Goal: Task Accomplishment & Management: Manage account settings

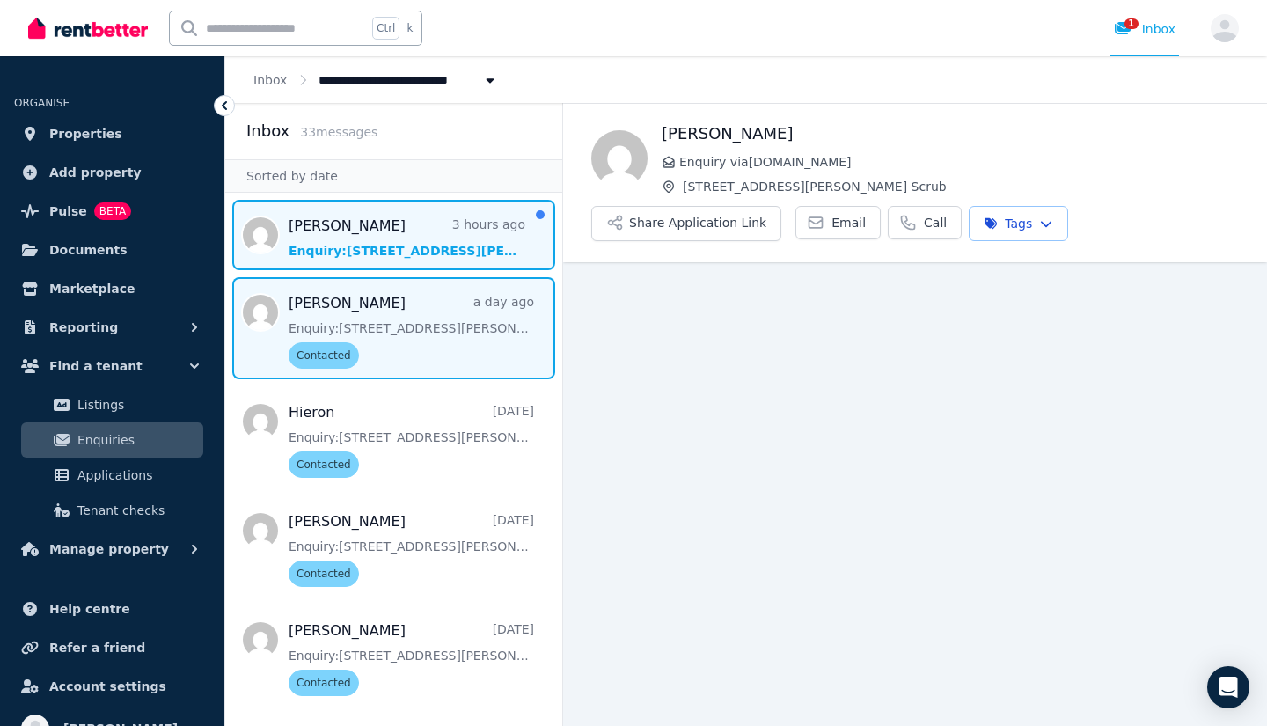
click at [399, 259] on span "Message list" at bounding box center [393, 235] width 337 height 70
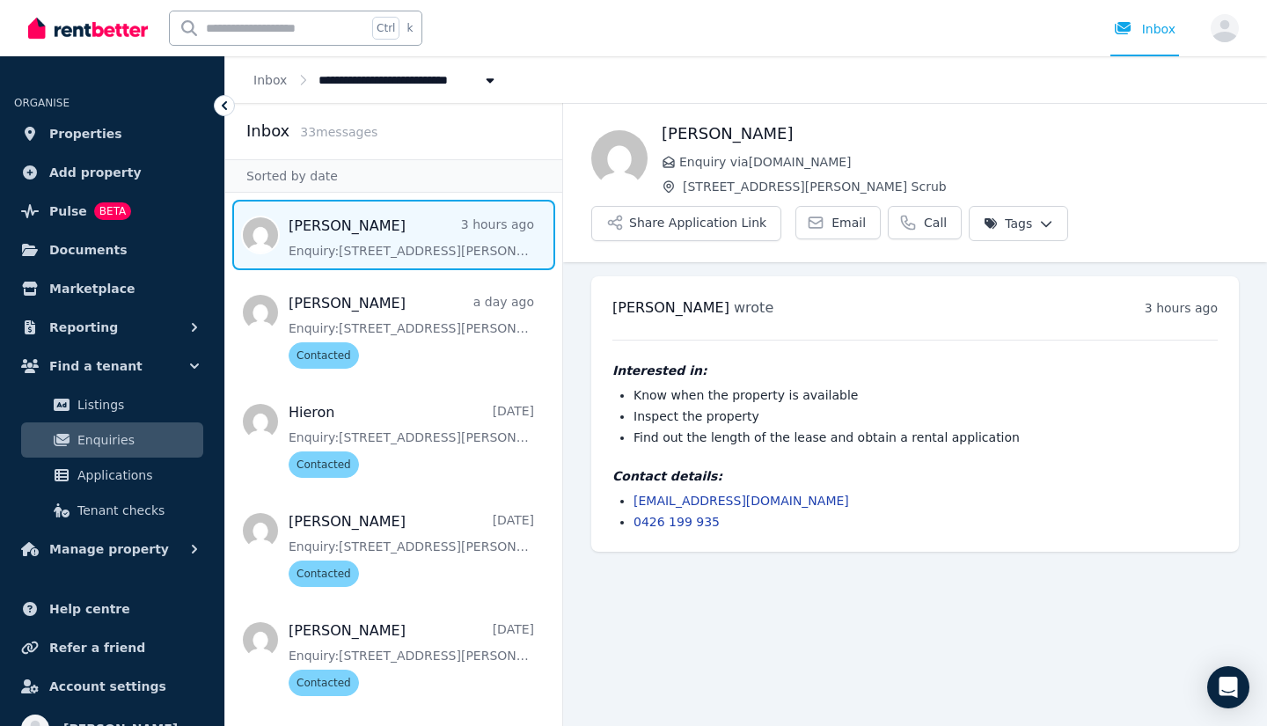
click at [977, 223] on html "**********" at bounding box center [633, 363] width 1267 height 726
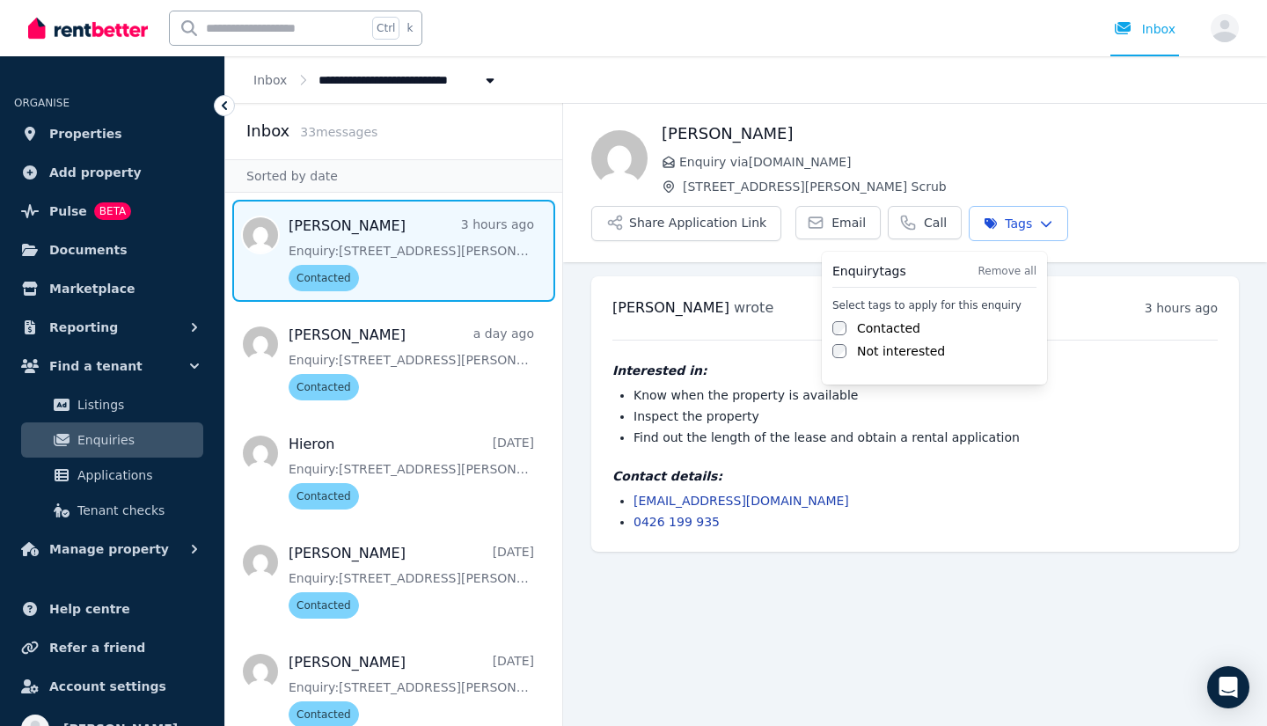
click at [734, 633] on html "**********" at bounding box center [633, 363] width 1267 height 726
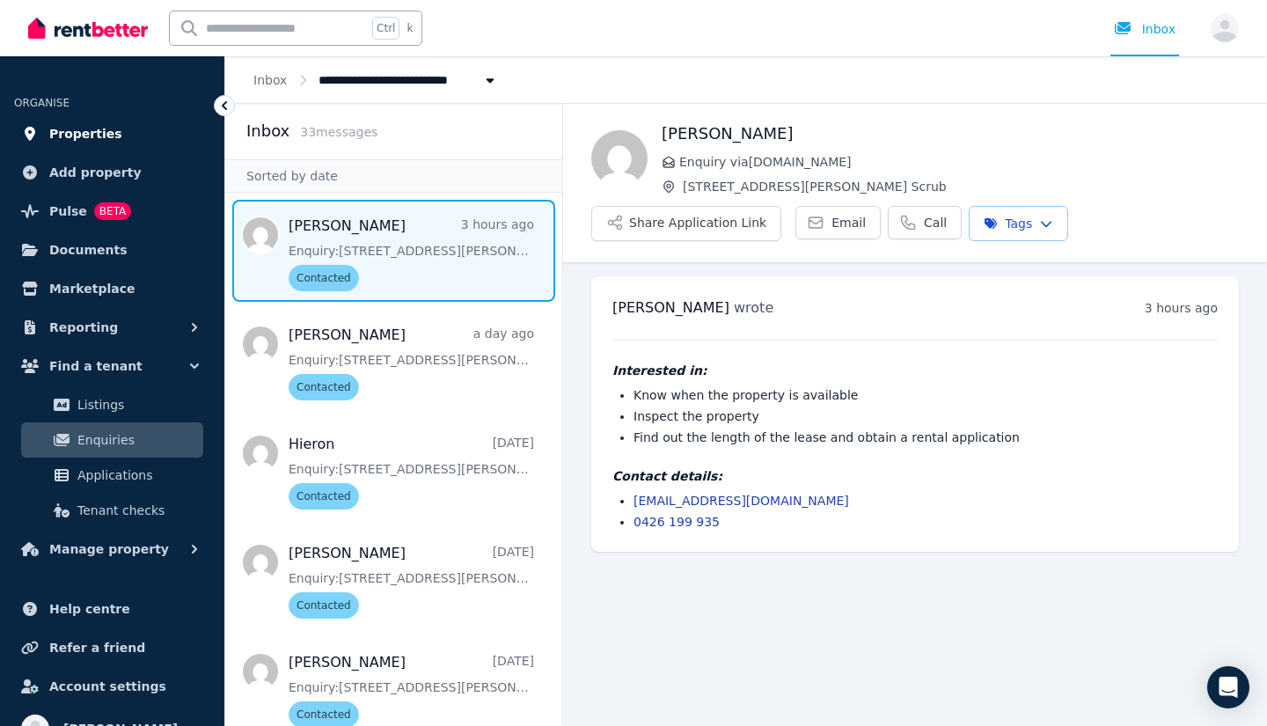
click at [88, 135] on span "Properties" at bounding box center [85, 133] width 73 height 21
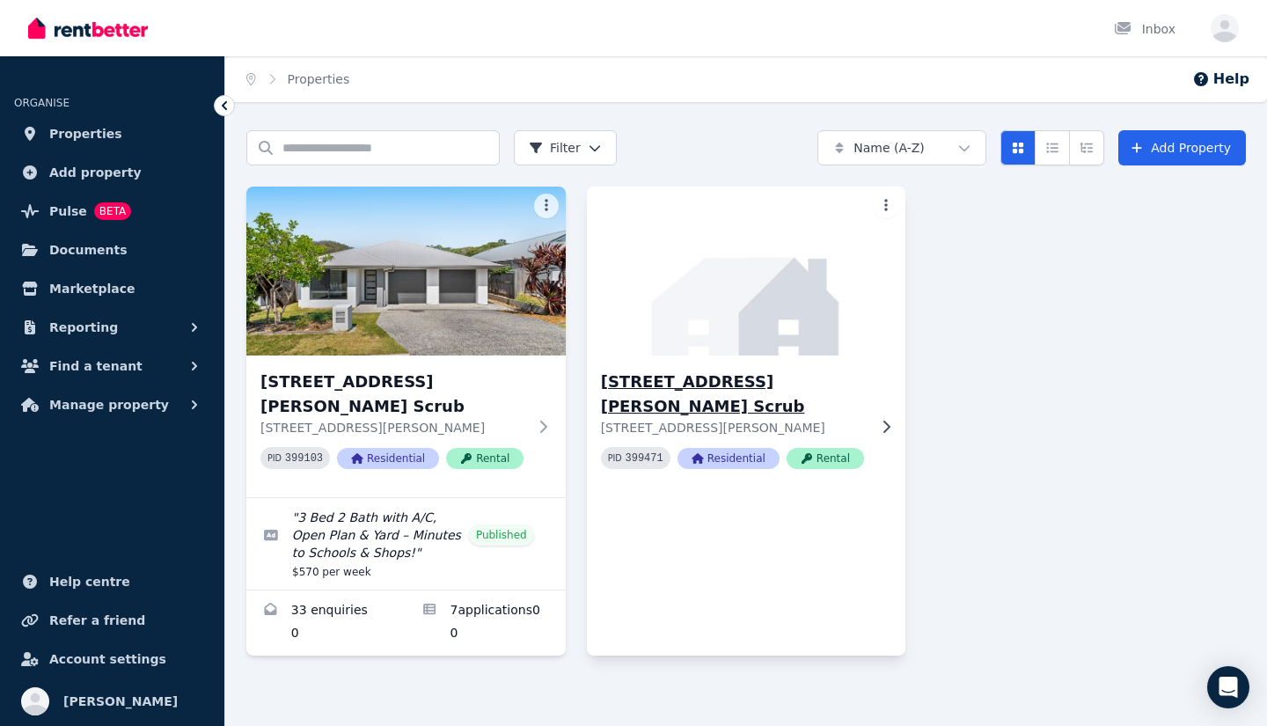
click at [705, 319] on img at bounding box center [746, 271] width 335 height 178
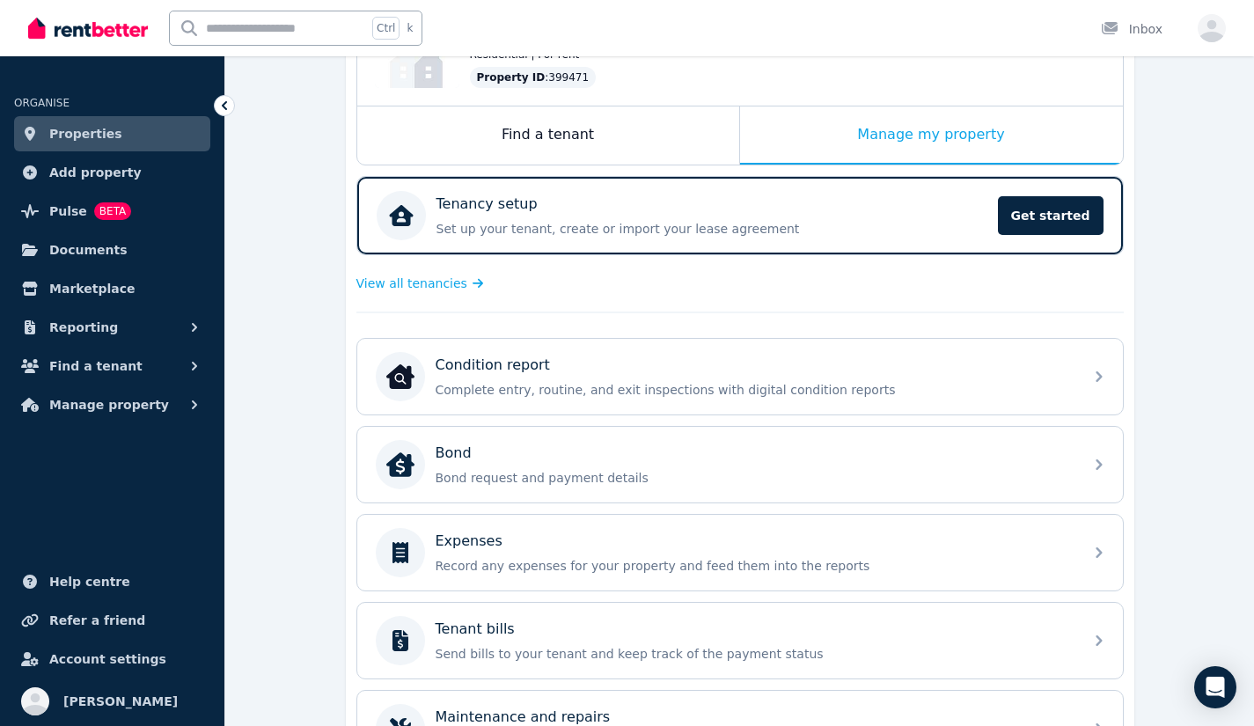
scroll to position [234, 0]
click at [673, 239] on div "Tenancy setup Set up your tenant, create or import your lease agreement Get sta…" at bounding box center [682, 216] width 611 height 49
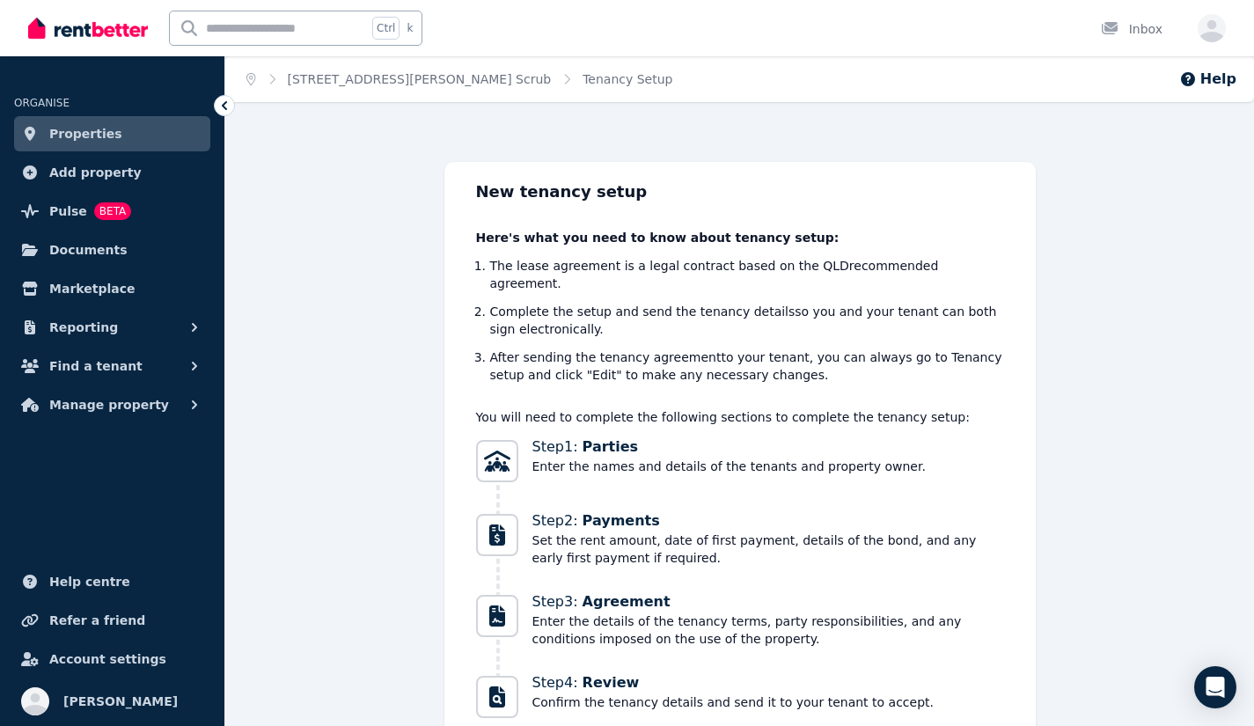
click at [221, 105] on icon at bounding box center [225, 106] width 18 height 18
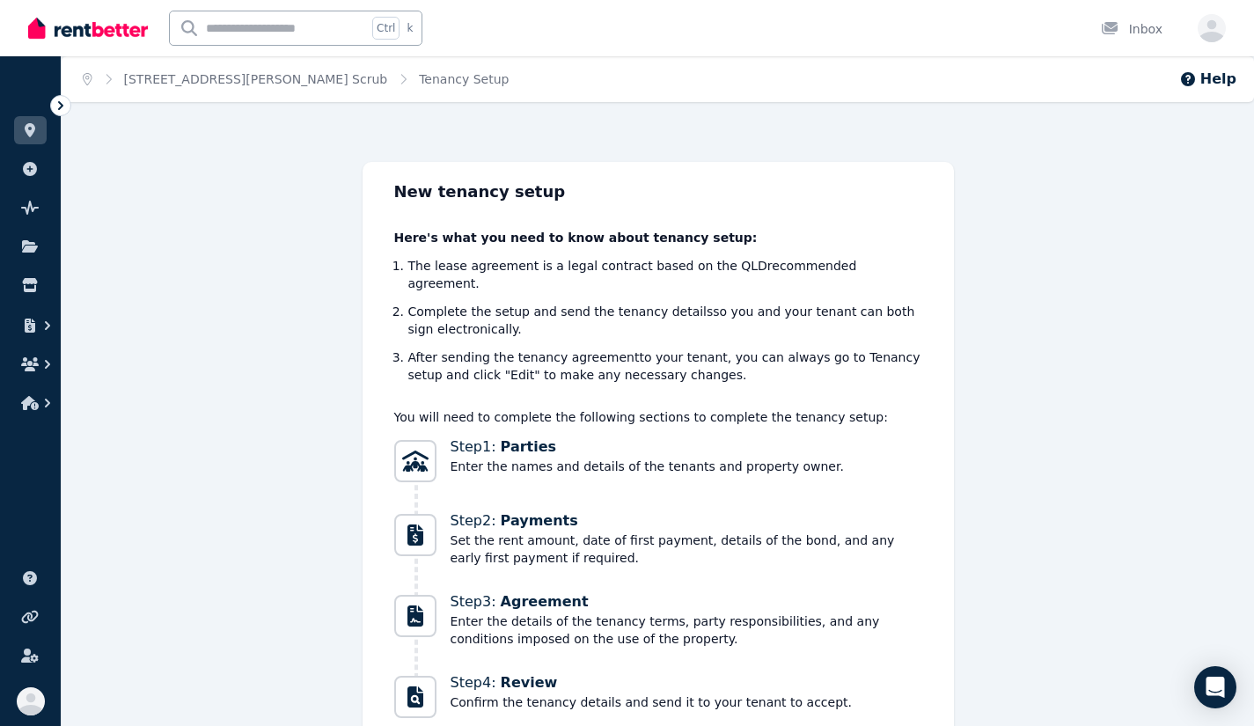
scroll to position [124, 0]
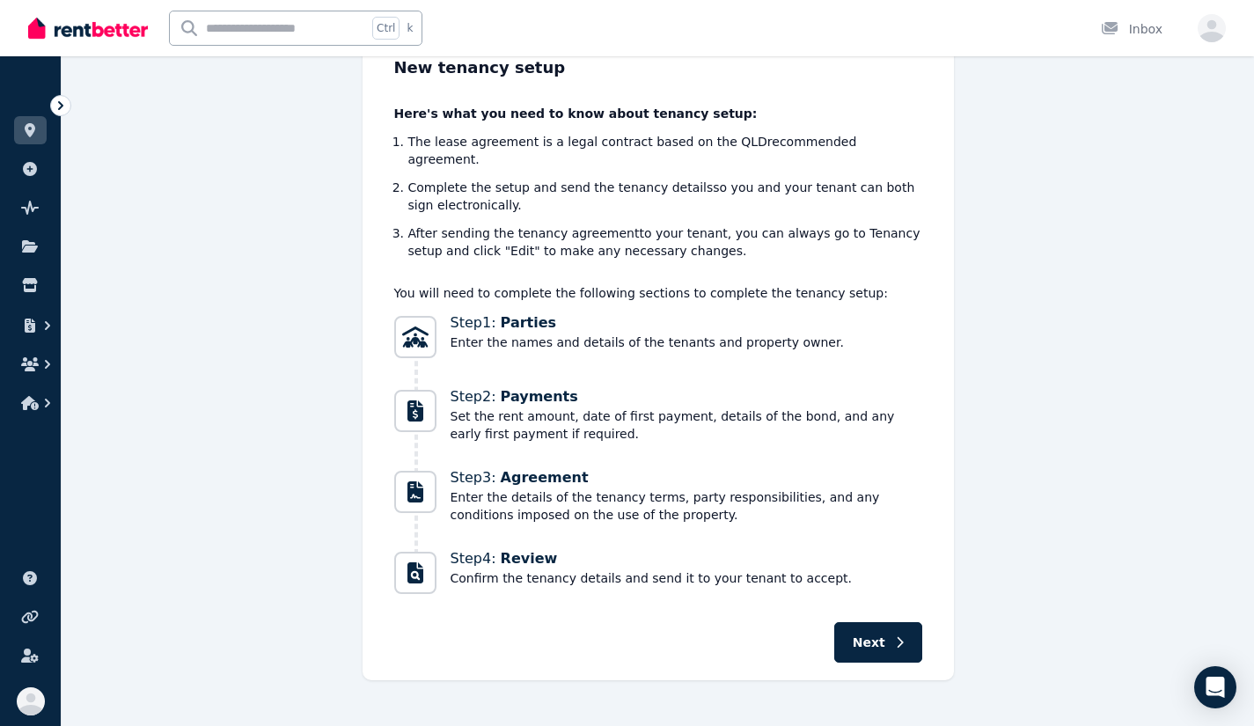
click at [857, 594] on div "New tenancy setup Here's what you need to know about tenancy setup: The lease a…" at bounding box center [657, 359] width 591 height 642
click at [863, 622] on button "Next" at bounding box center [878, 642] width 88 height 40
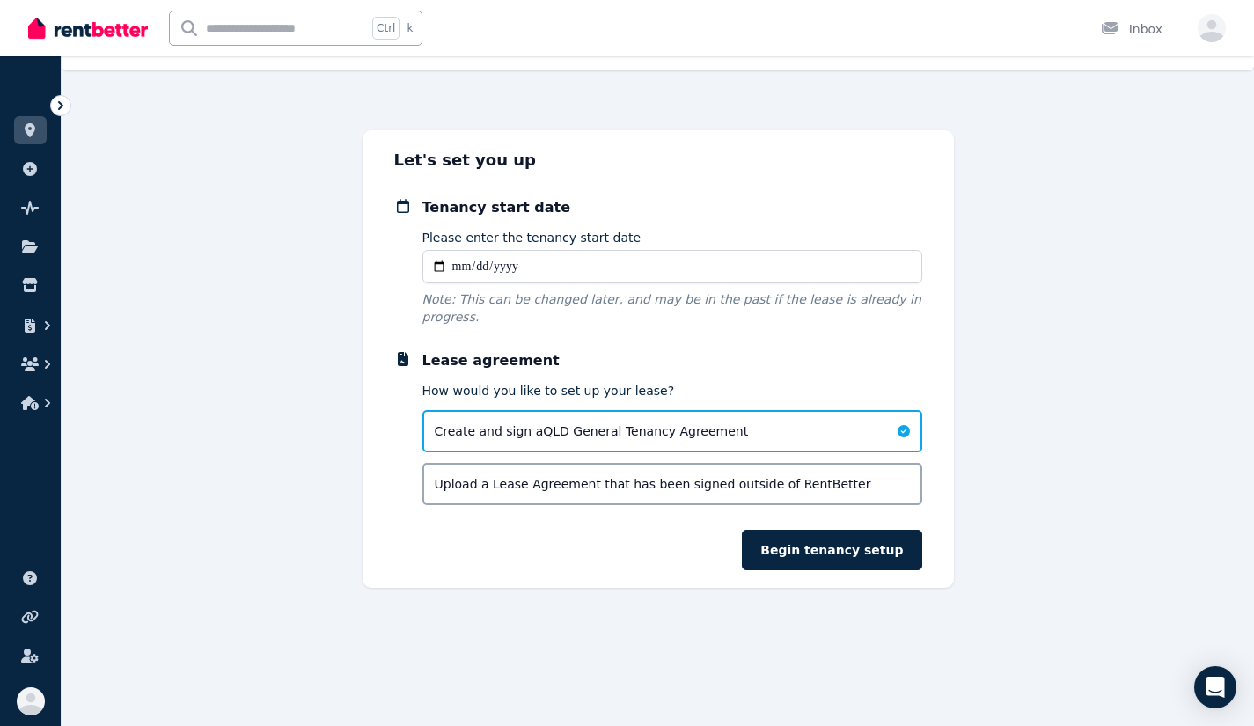
click at [465, 267] on input "Please enter the tenancy start date" at bounding box center [672, 266] width 500 height 33
click at [55, 97] on icon at bounding box center [61, 106] width 18 height 18
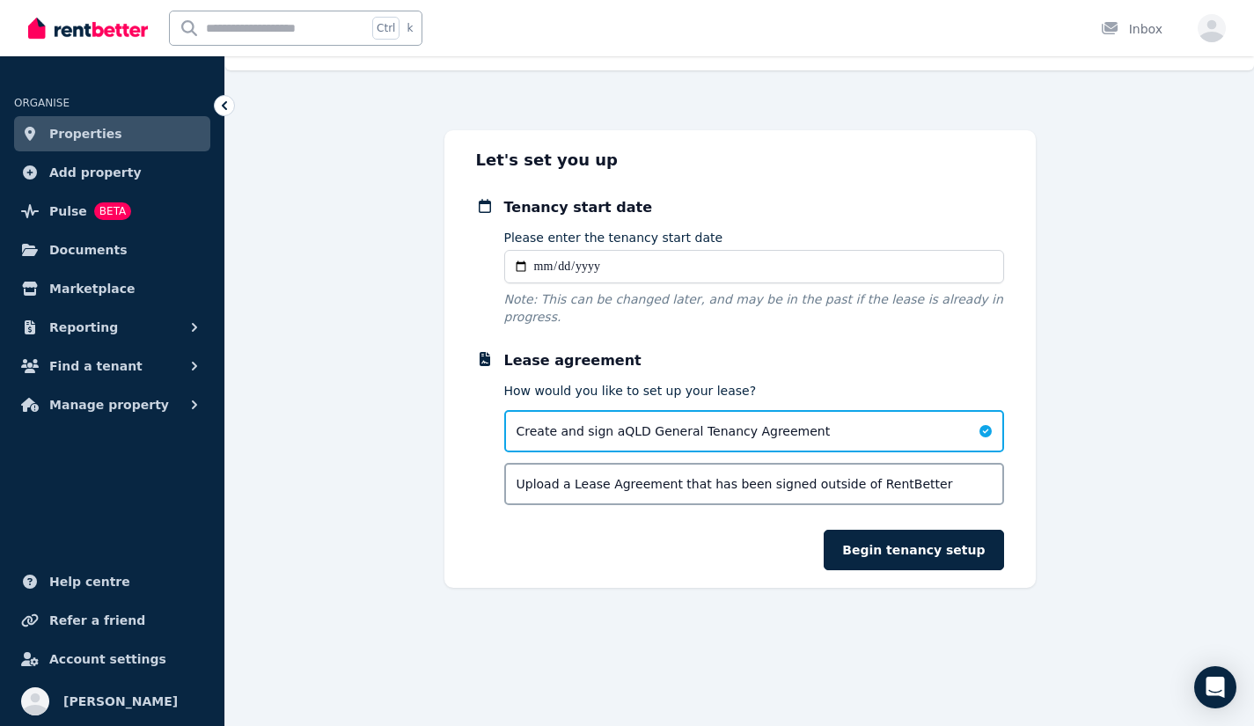
click at [88, 125] on span "Properties" at bounding box center [85, 133] width 73 height 21
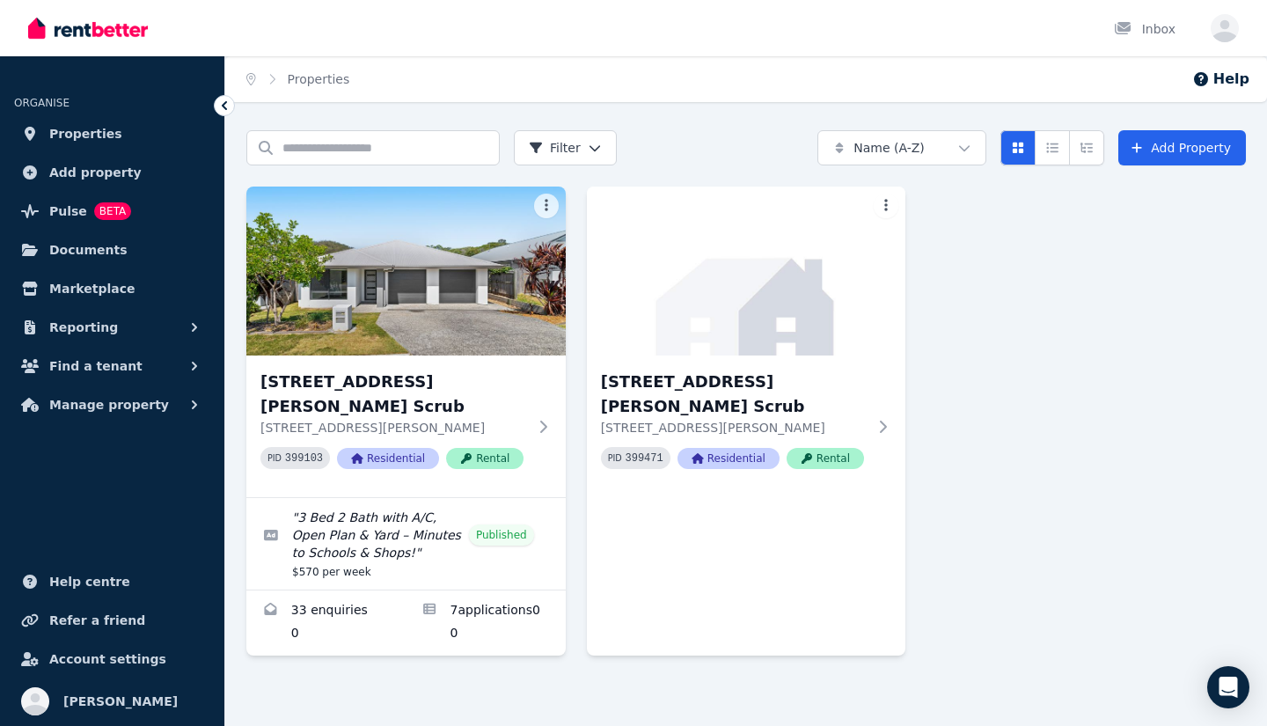
click at [1135, 407] on div "[STREET_ADDRESS][PERSON_NAME] Scrub [STREET_ADDRESS][PERSON_NAME] PID 399103 Re…" at bounding box center [745, 421] width 999 height 469
click at [462, 598] on link "Applications for 1/10 Roselea Ave, Bahrs Scrub" at bounding box center [485, 622] width 159 height 65
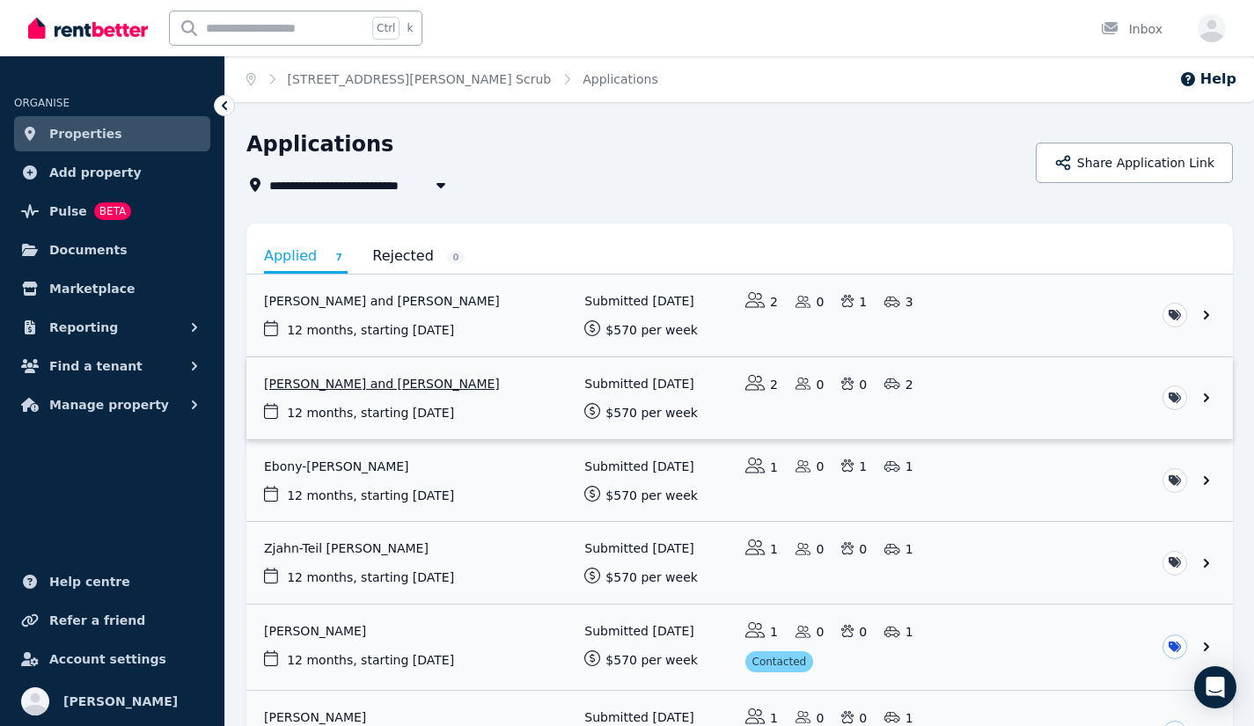
click at [540, 392] on link "View application: Mitchell Greggor and Ebony Riek" at bounding box center [739, 398] width 986 height 82
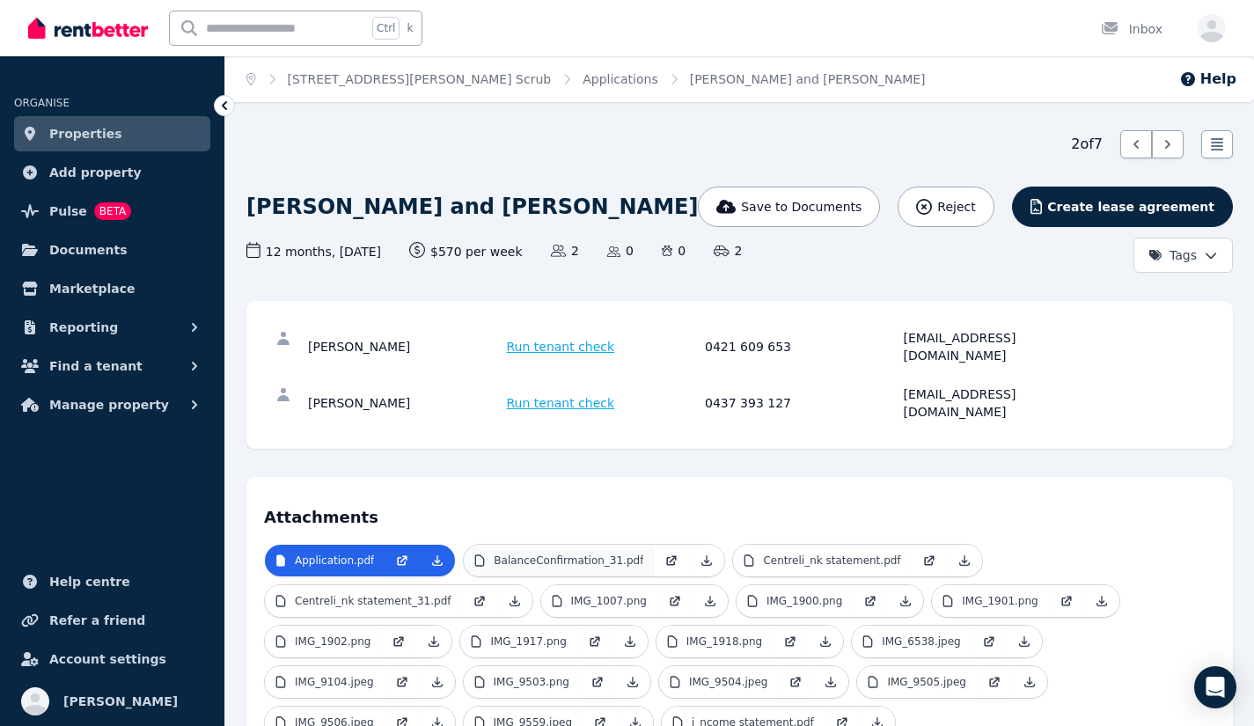
scroll to position [201, 0]
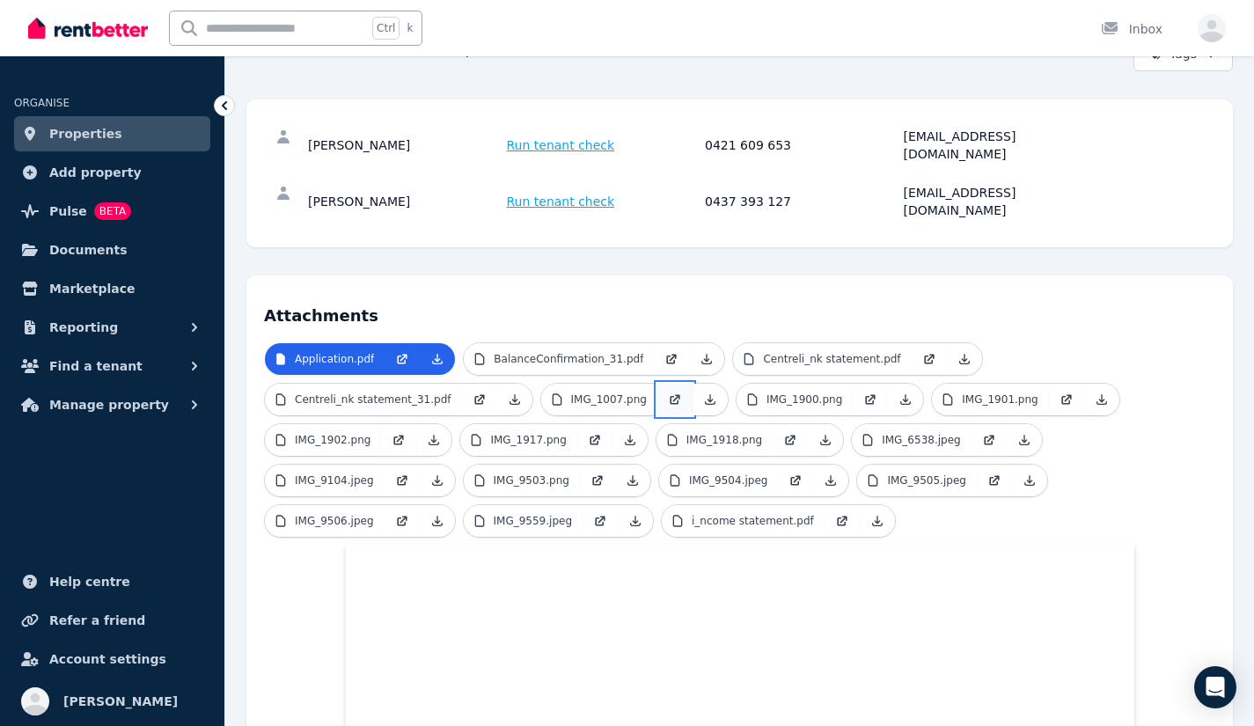
click at [657, 384] on link at bounding box center [674, 400] width 35 height 32
click at [736, 384] on link "IMG_1900.png" at bounding box center [794, 400] width 116 height 32
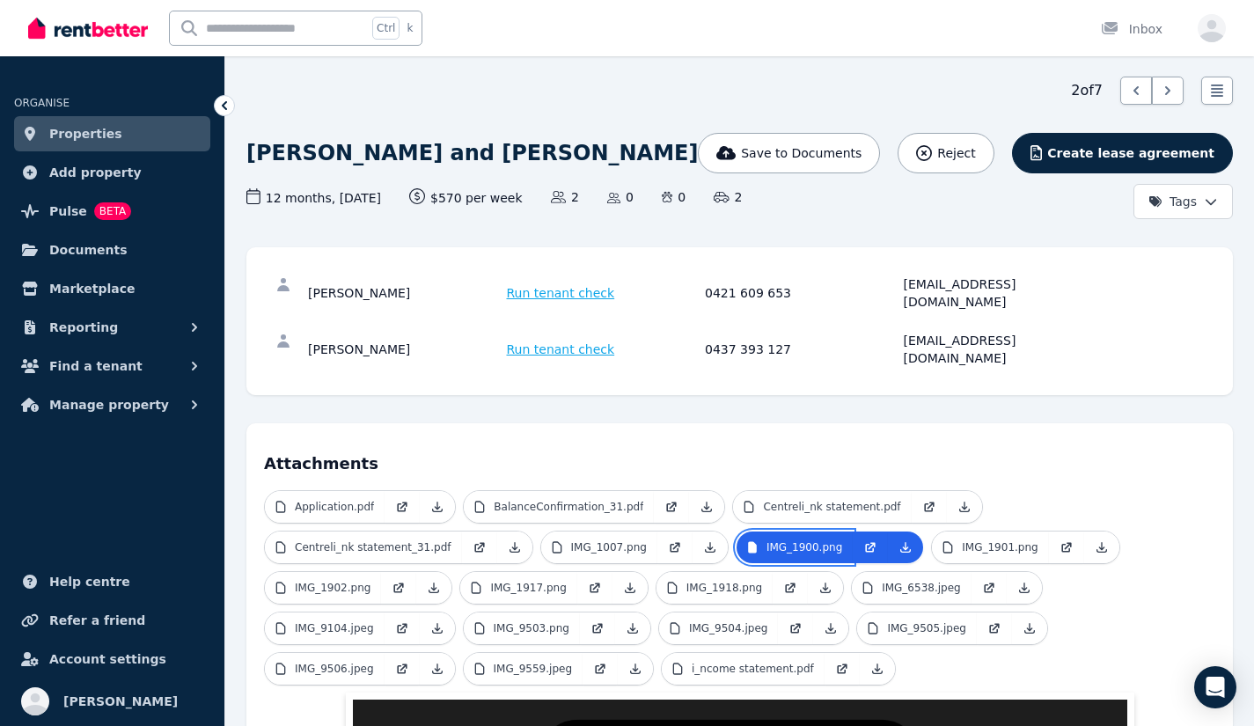
scroll to position [0, 0]
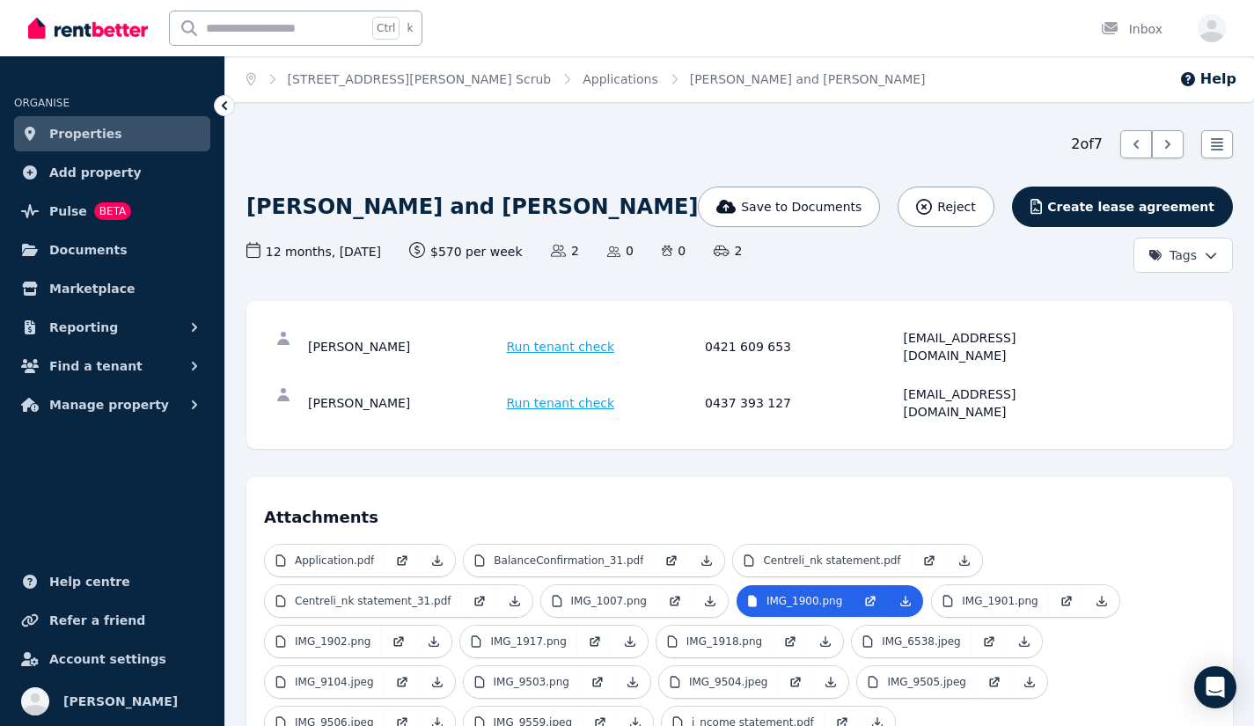
click at [223, 105] on icon at bounding box center [224, 105] width 5 height 9
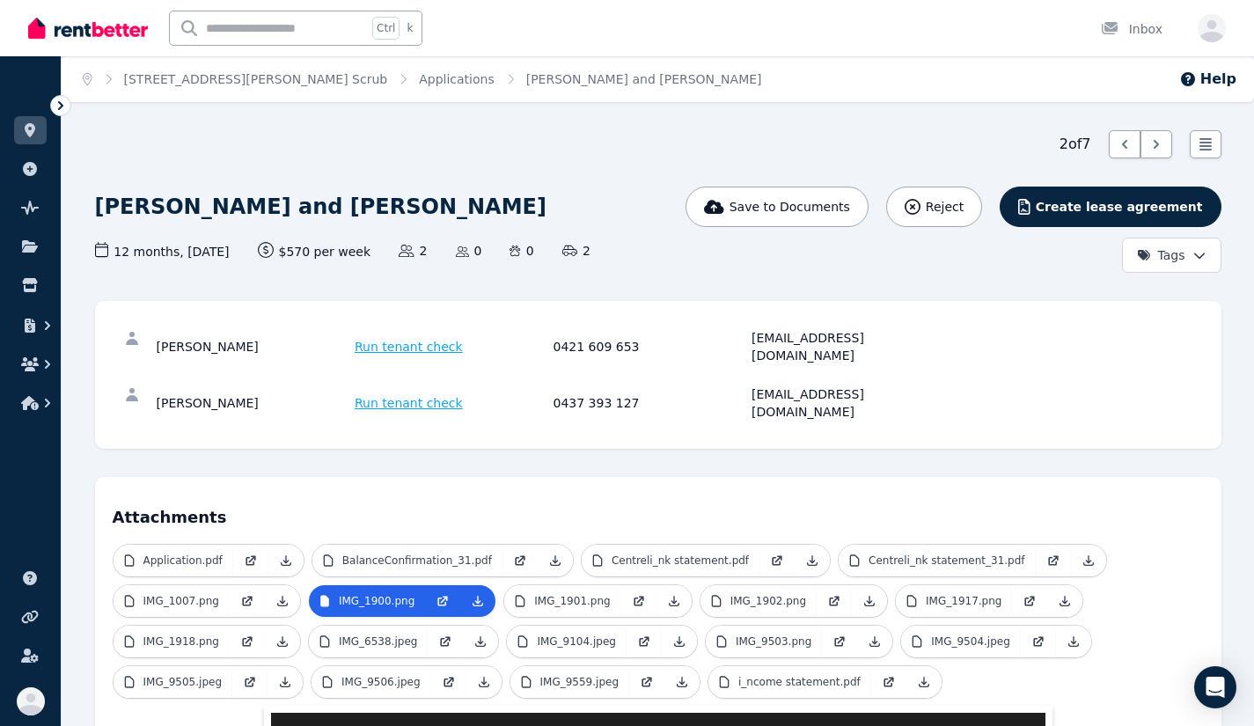
click at [59, 113] on icon at bounding box center [61, 106] width 18 height 18
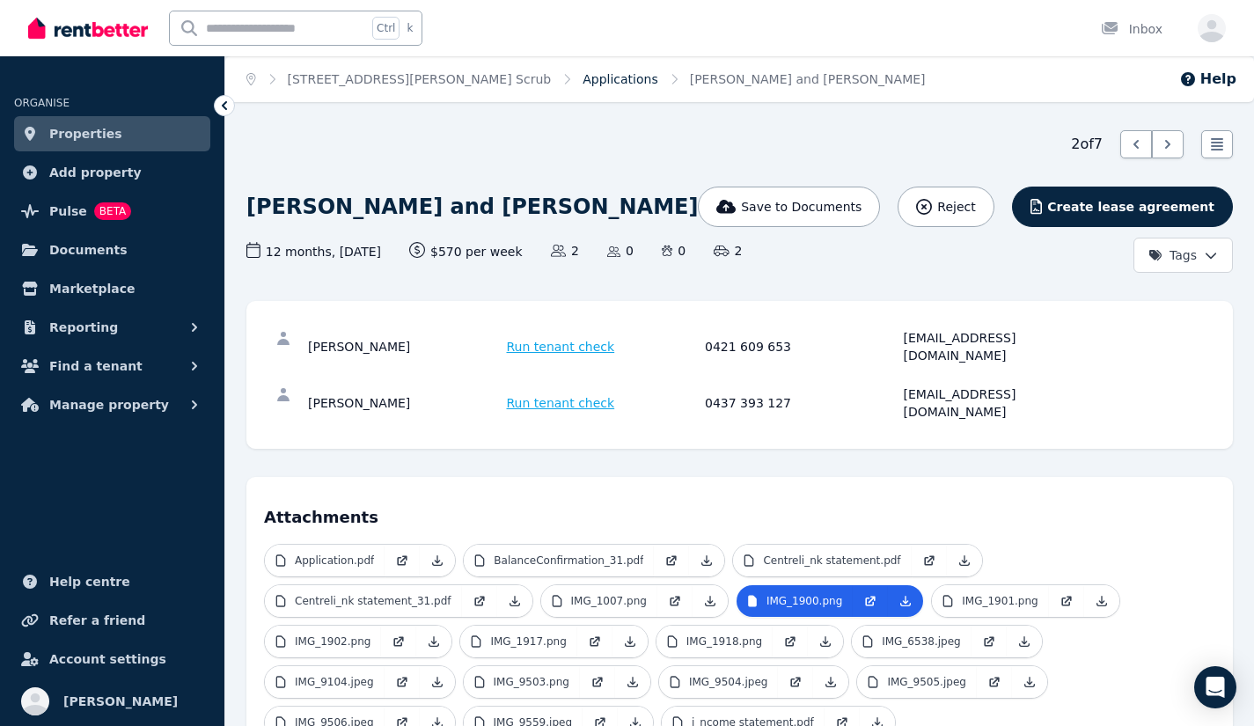
click at [582, 72] on link "Applications" at bounding box center [620, 79] width 76 height 14
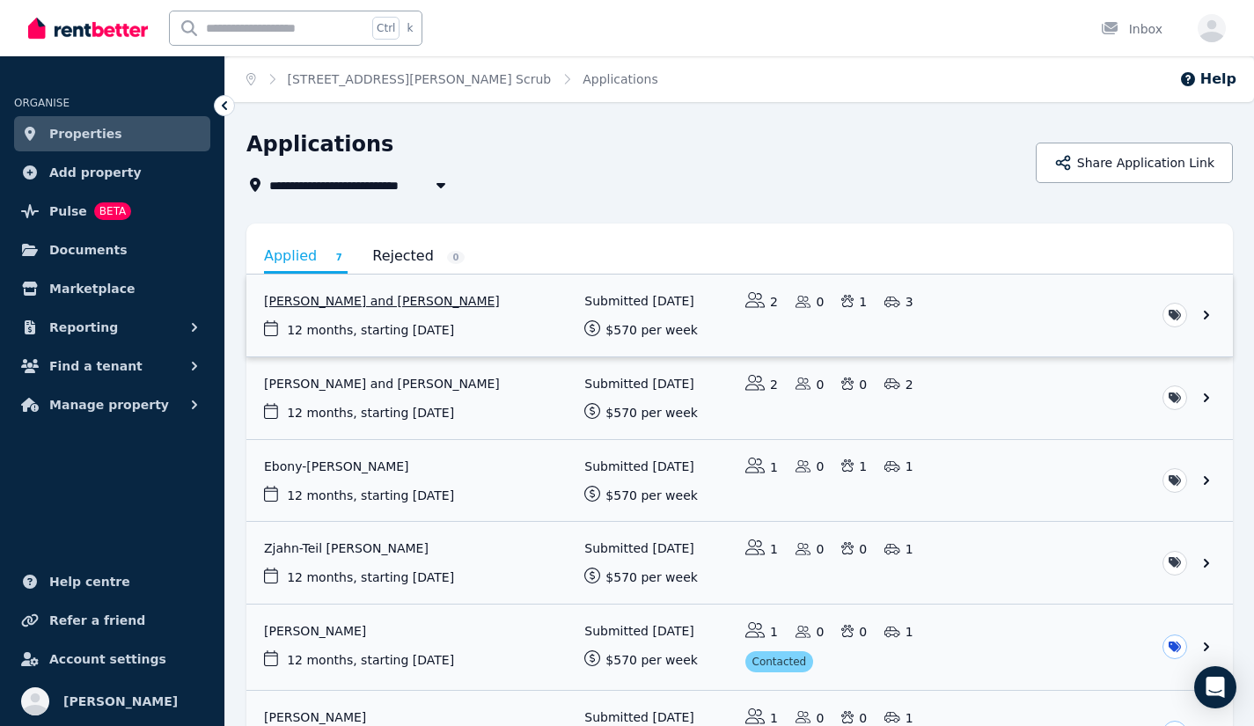
click at [521, 314] on link "View application: Emily Unterrheiner and Anton Hart" at bounding box center [739, 315] width 986 height 82
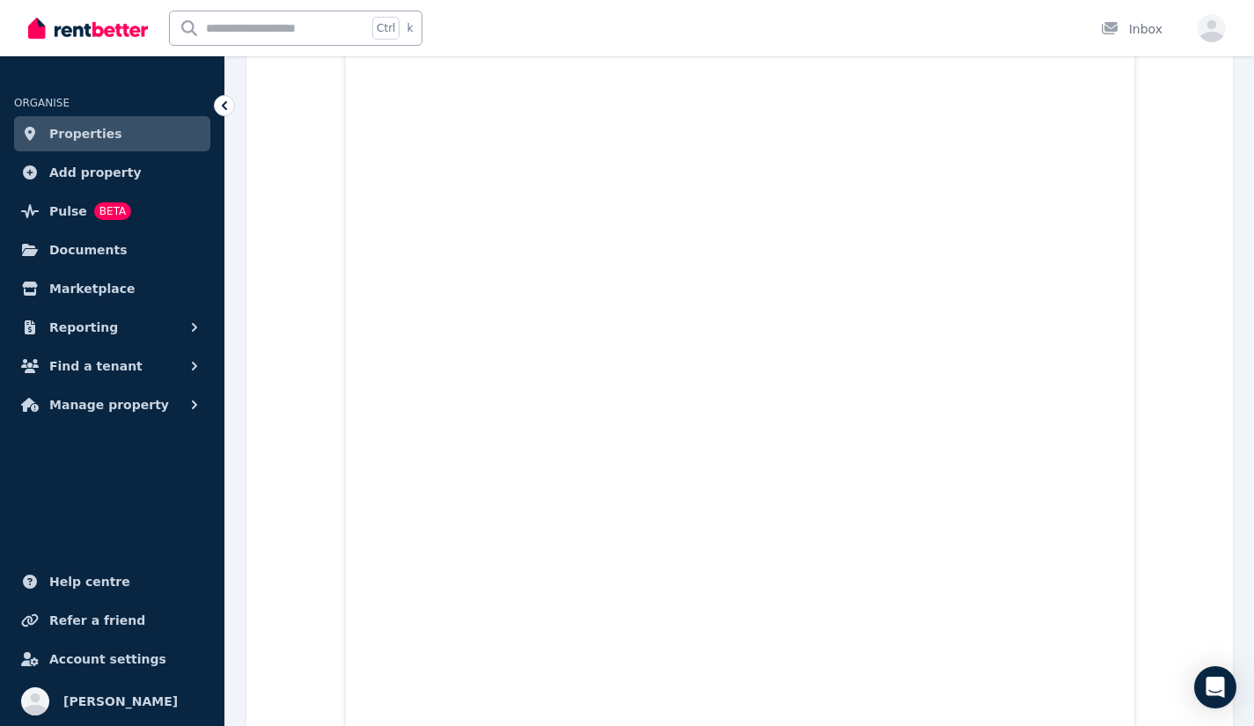
scroll to position [15139, 0]
click at [105, 144] on link "Properties" at bounding box center [112, 133] width 196 height 35
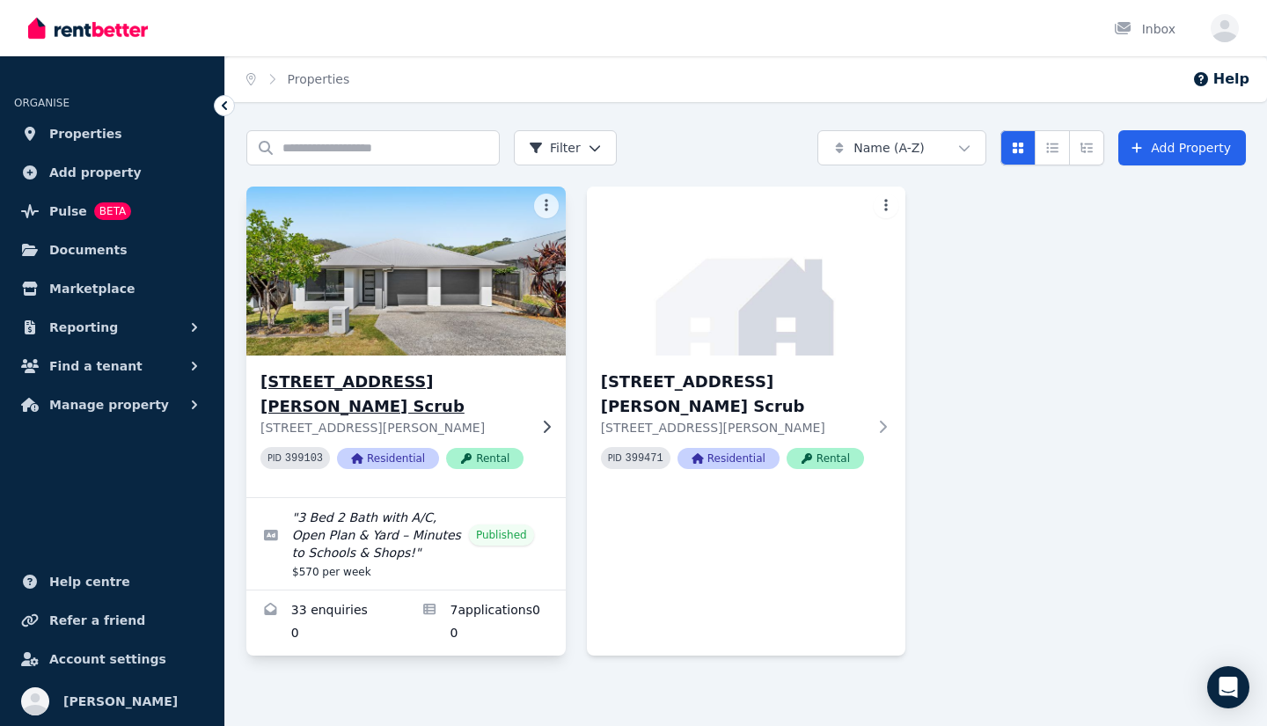
click at [436, 315] on img at bounding box center [405, 271] width 335 height 178
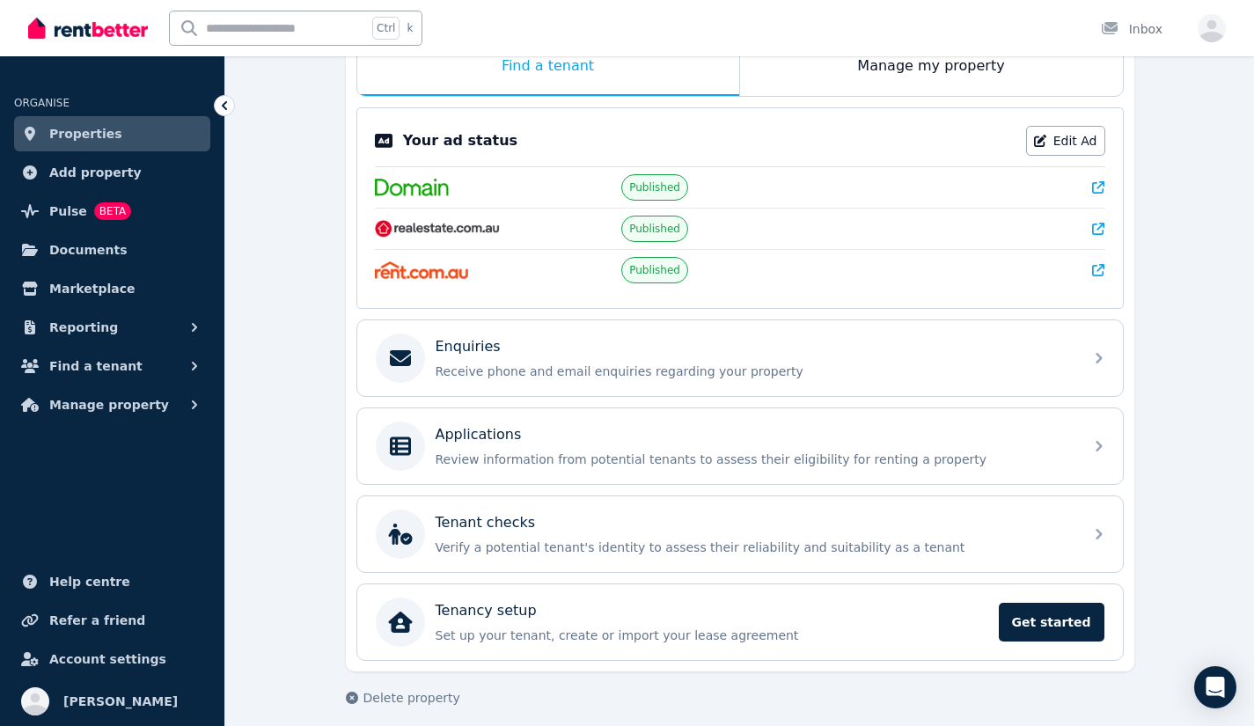
scroll to position [319, 0]
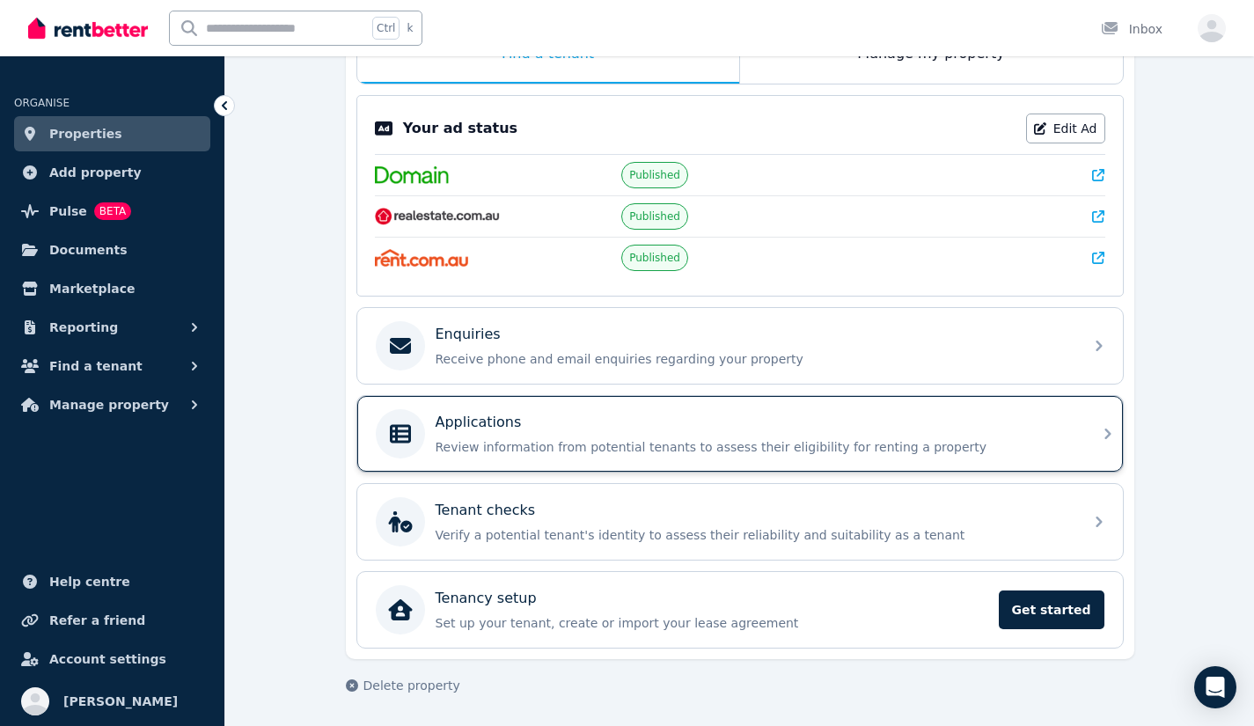
click at [652, 446] on p "Review information from potential tenants to assess their eligibility for renti…" at bounding box center [754, 447] width 637 height 18
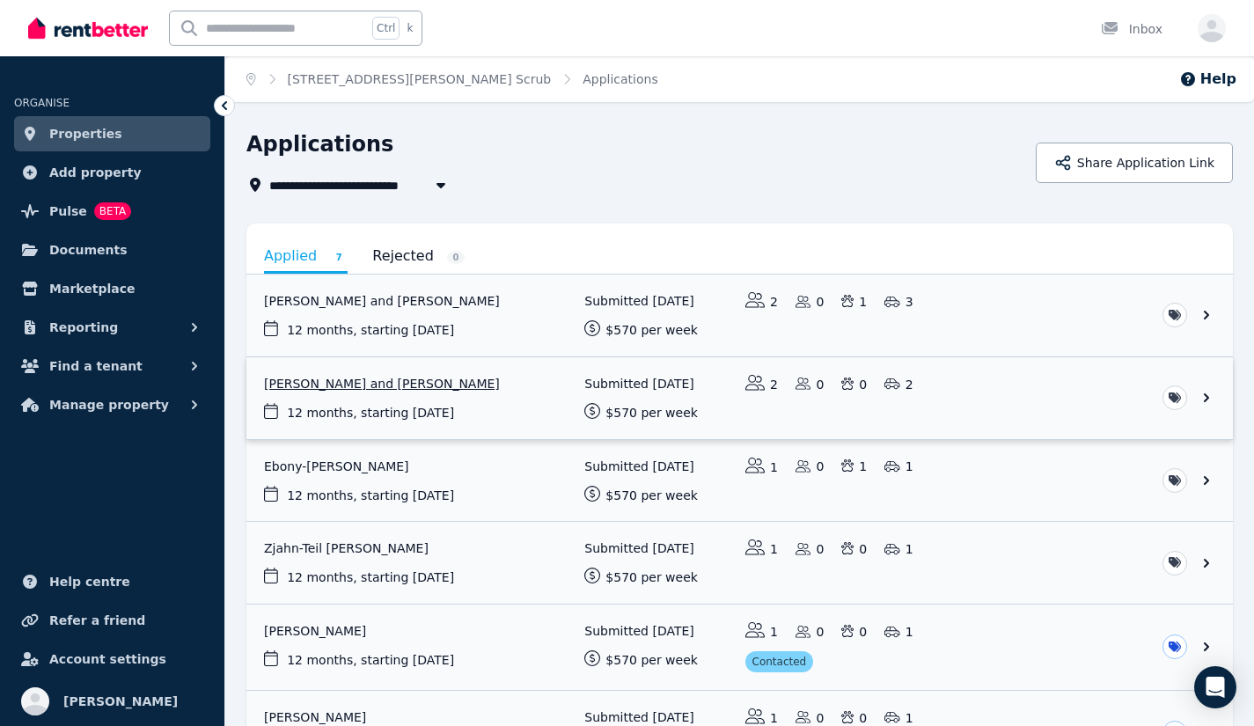
click at [509, 414] on link "View application: Mitchell Greggor and Ebony Riek" at bounding box center [739, 398] width 986 height 82
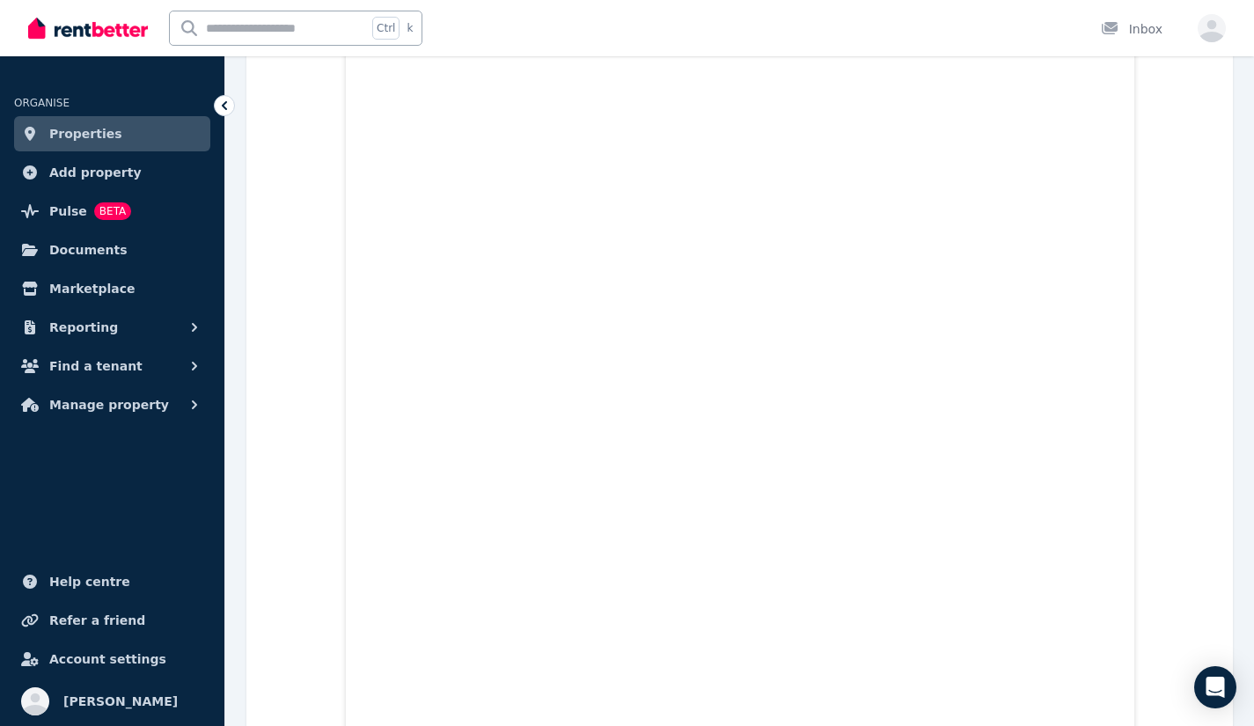
scroll to position [23414, 0]
